Goal: Information Seeking & Learning: Check status

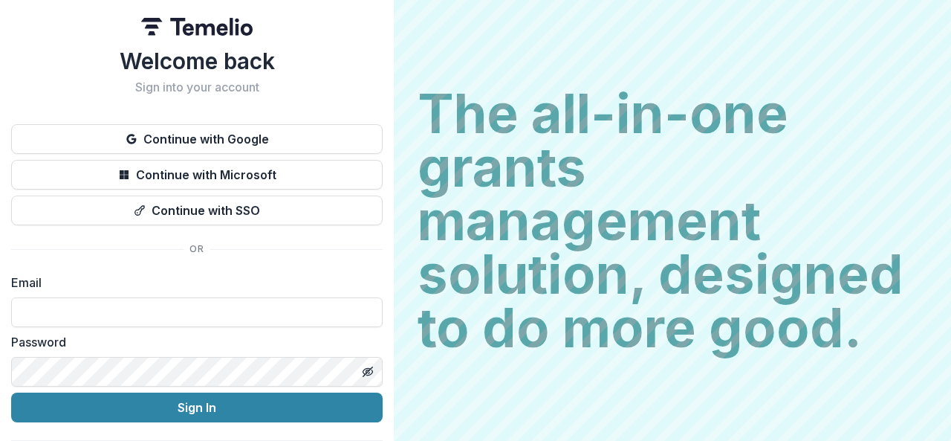
type input "**********"
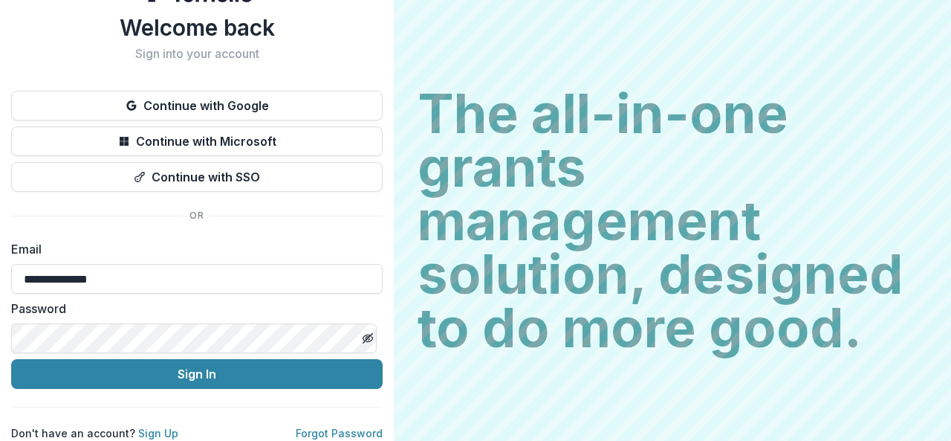
click at [11, 359] on button "Sign In" at bounding box center [196, 374] width 371 height 30
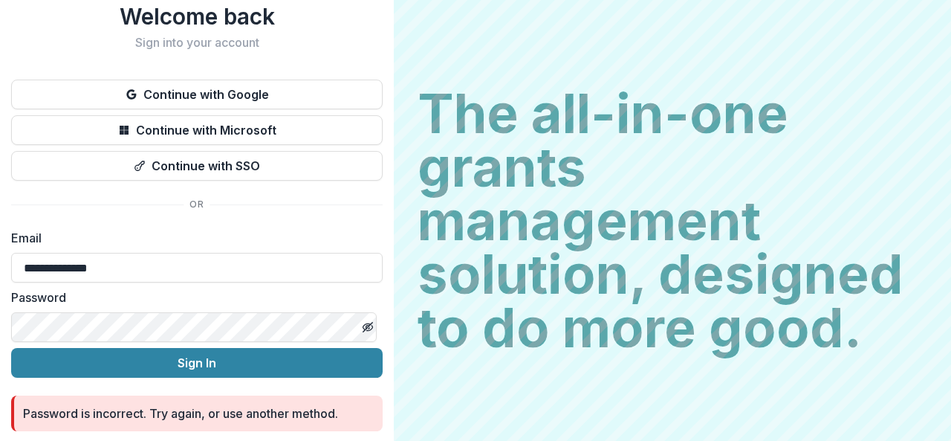
click at [11, 348] on button "Sign In" at bounding box center [196, 363] width 371 height 30
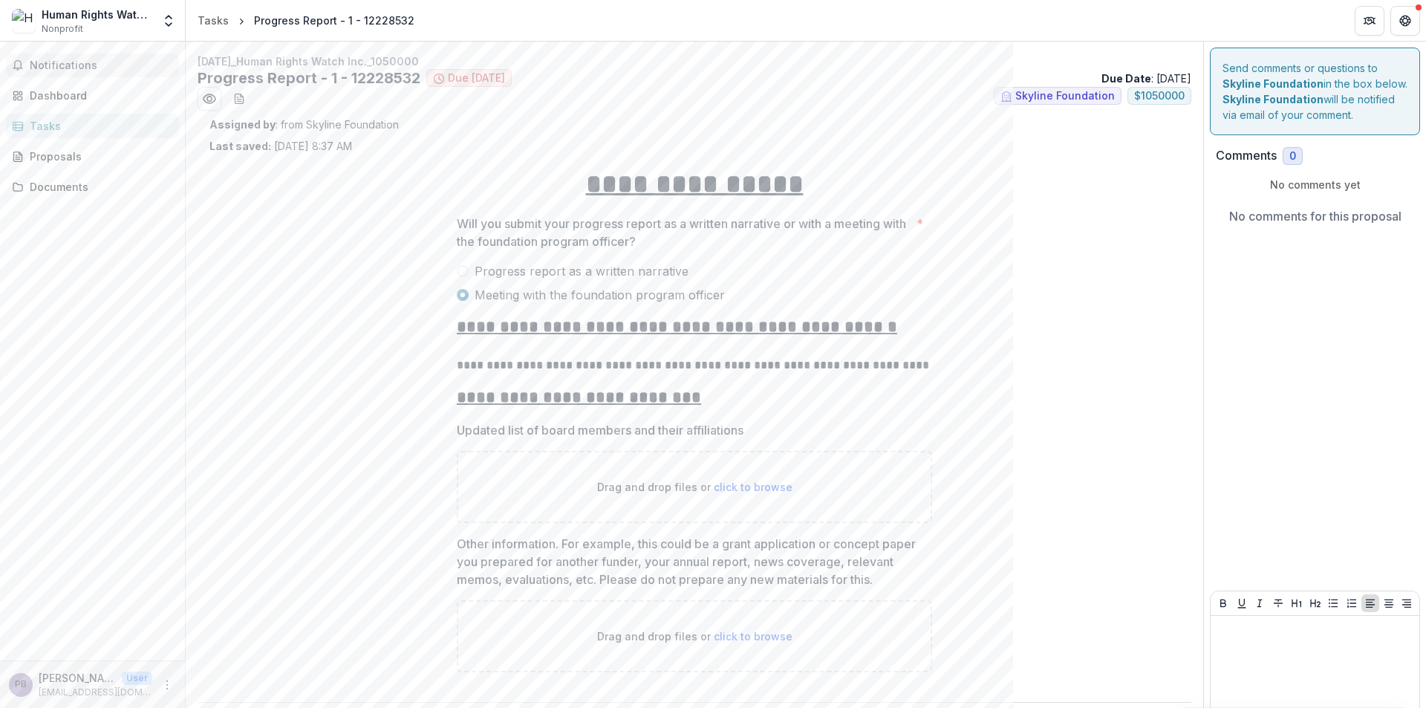
click at [82, 62] on span "Notifications" at bounding box center [101, 65] width 143 height 13
click at [950, 96] on span "Skyline Foundation" at bounding box center [1066, 96] width 100 height 13
click at [99, 96] on div "Dashboard" at bounding box center [98, 96] width 137 height 16
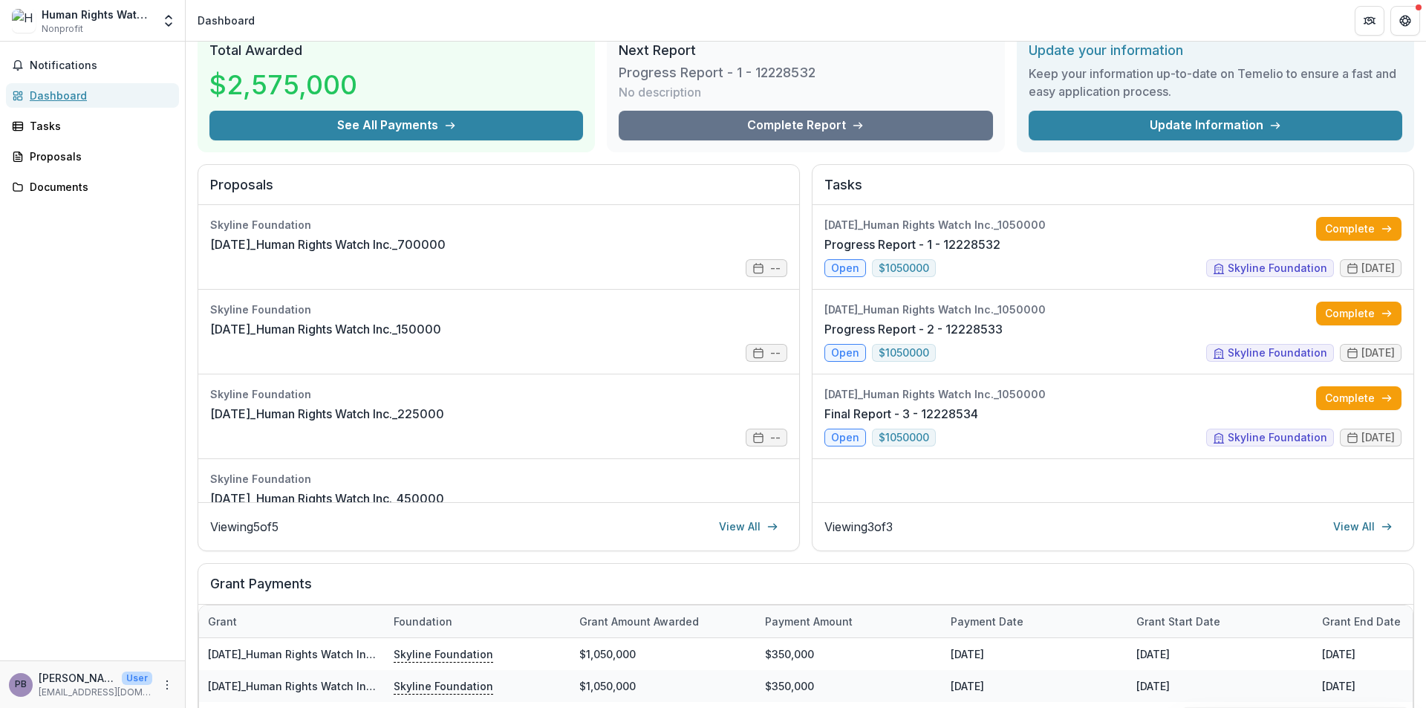
scroll to position [149, 0]
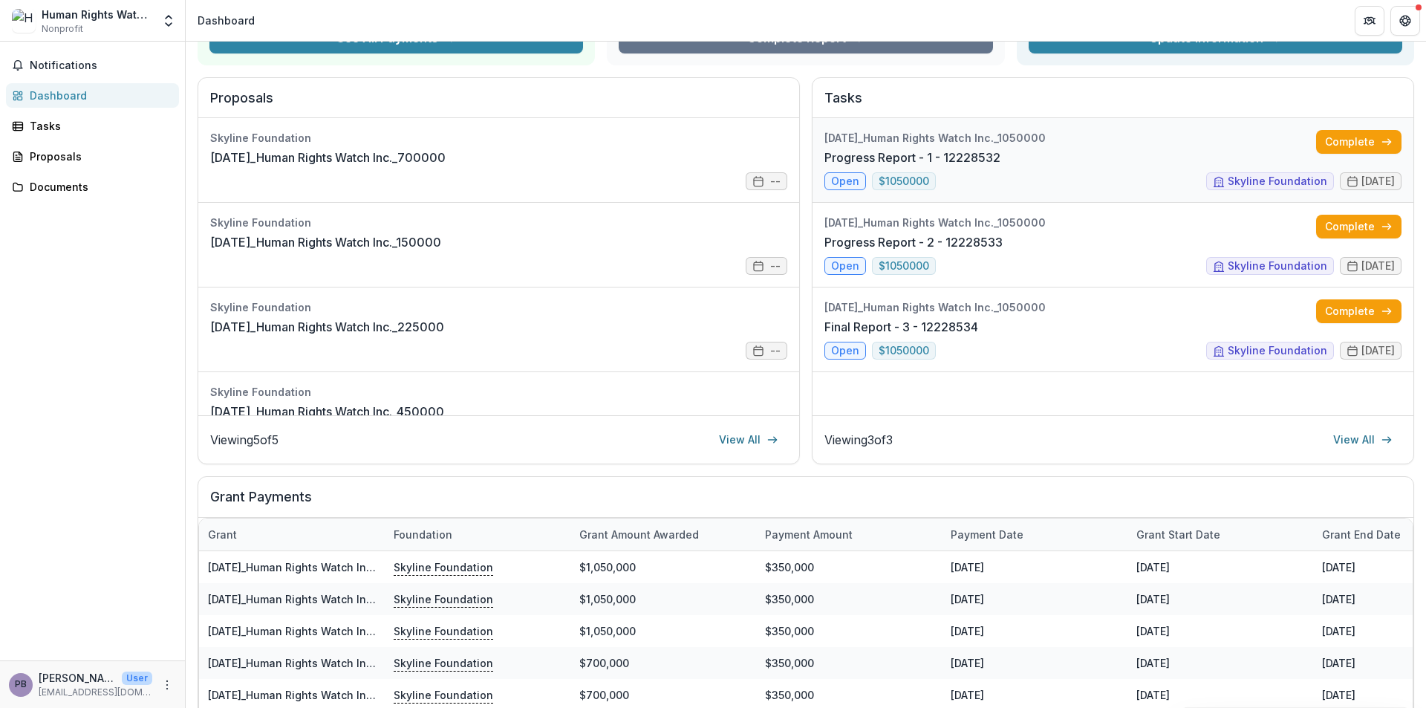
click at [950, 164] on link "Progress Report - 1 - 12228532" at bounding box center [913, 158] width 176 height 18
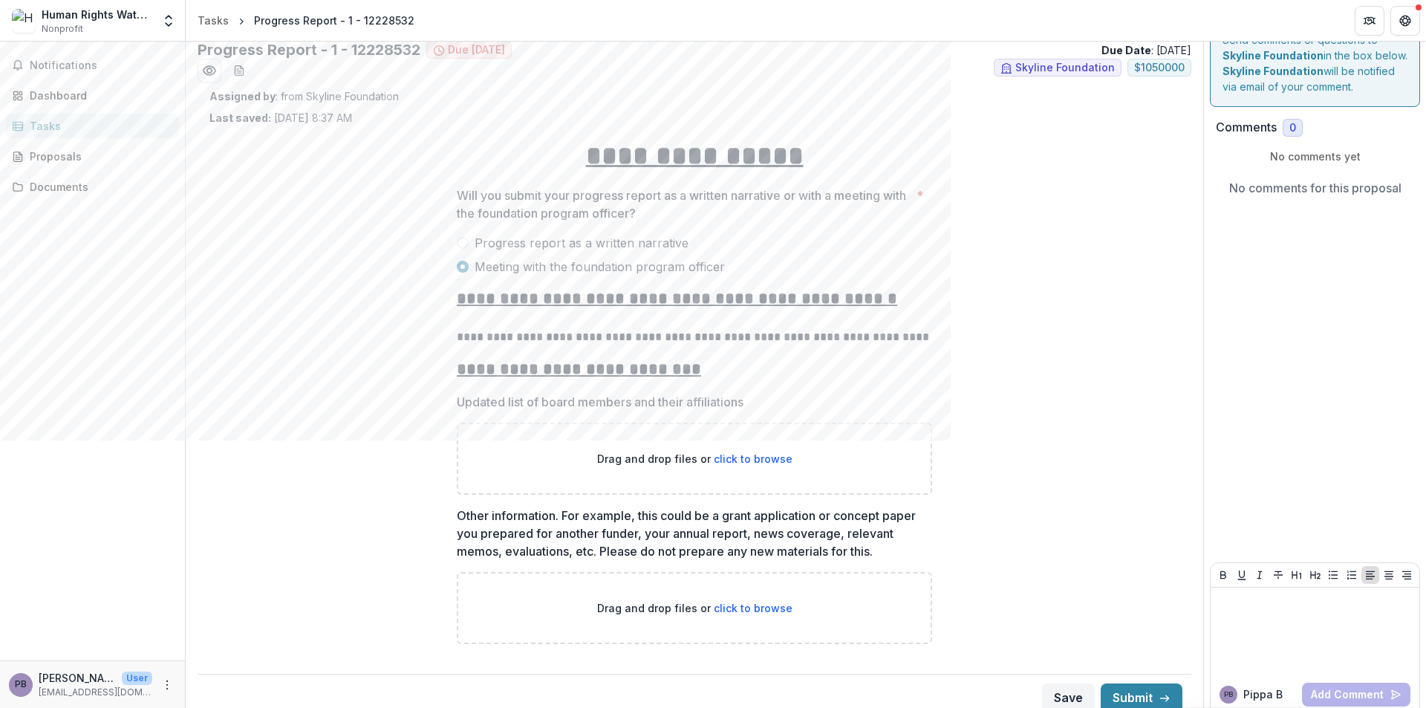
scroll to position [42, 0]
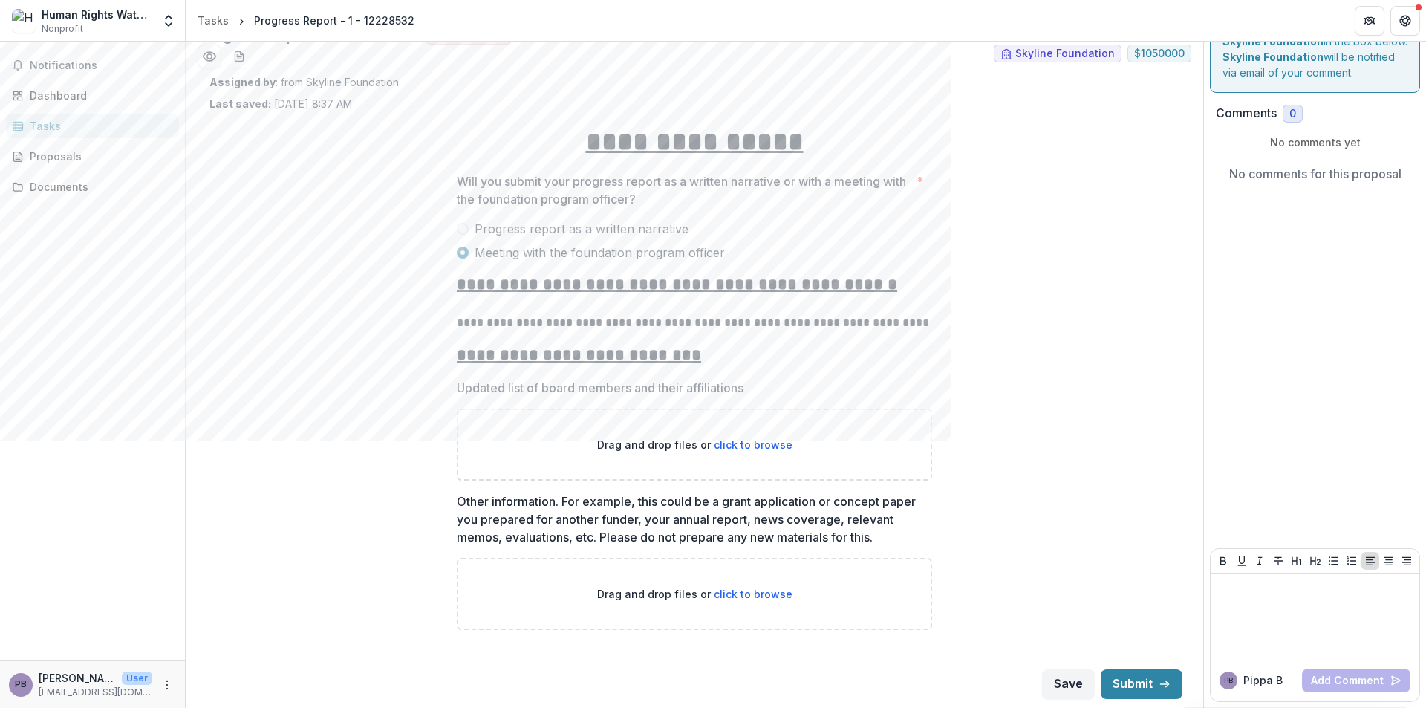
click at [631, 440] on p "Other information. For example, this could be a grant application or concept pa…" at bounding box center [690, 519] width 467 height 53
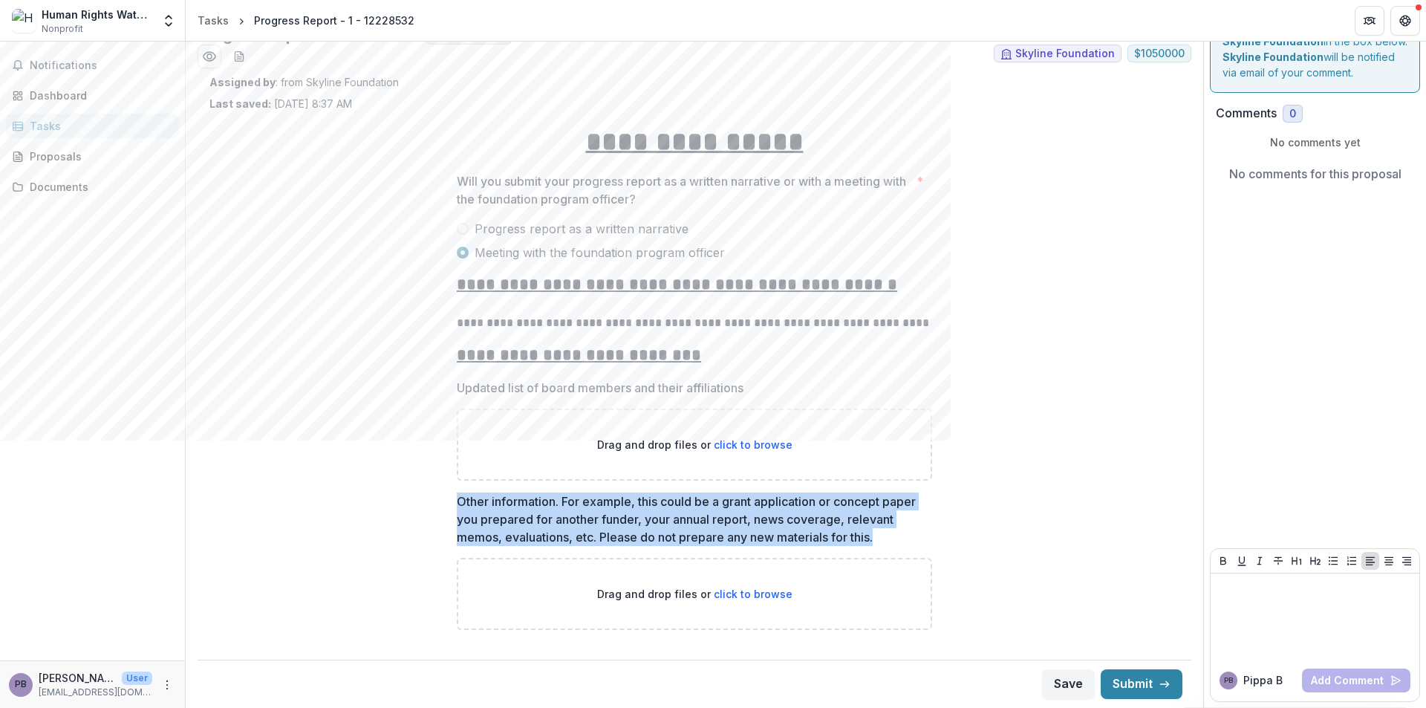
click at [631, 440] on p "Other information. For example, this could be a grant application or concept pa…" at bounding box center [690, 519] width 467 height 53
click at [620, 440] on p "Other information. For example, this could be a grant application or concept pa…" at bounding box center [690, 519] width 467 height 53
